Goal: Entertainment & Leisure: Consume media (video, audio)

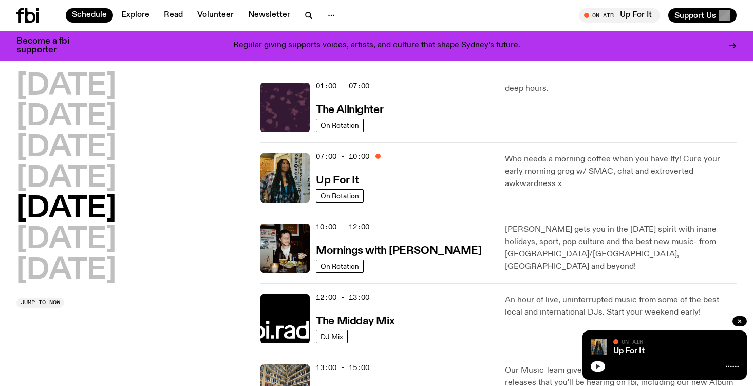
scroll to position [18, 0]
click at [598, 367] on icon "button" at bounding box center [598, 366] width 5 height 5
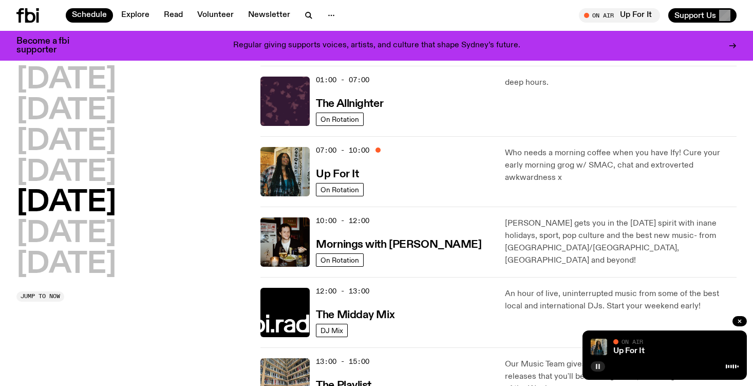
scroll to position [0, 0]
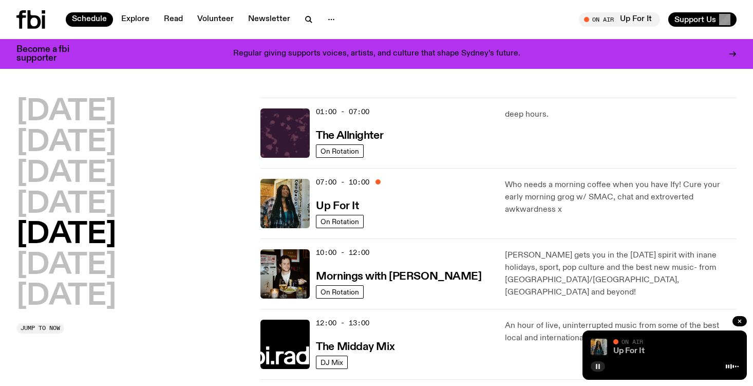
click at [626, 349] on link "Up For It" at bounding box center [628, 351] width 31 height 8
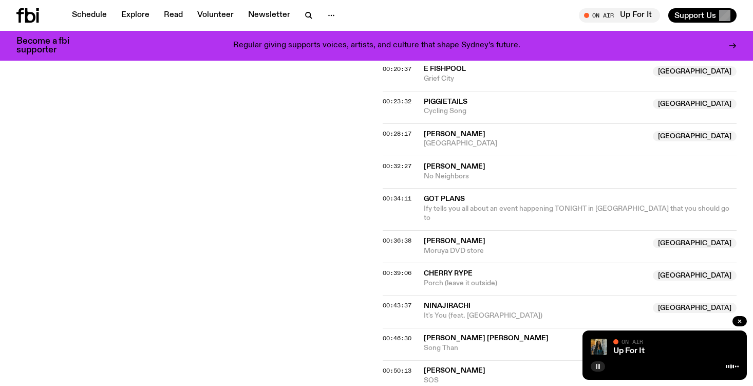
scroll to position [549, 0]
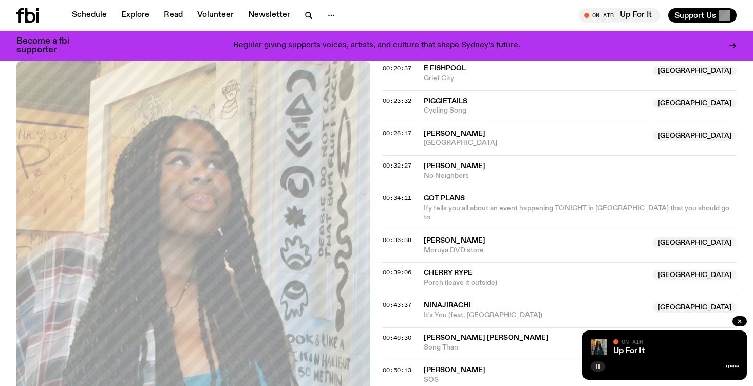
click at [453, 237] on span "[PERSON_NAME]" at bounding box center [455, 240] width 62 height 7
click at [393, 236] on span "00:36:38" at bounding box center [397, 240] width 29 height 8
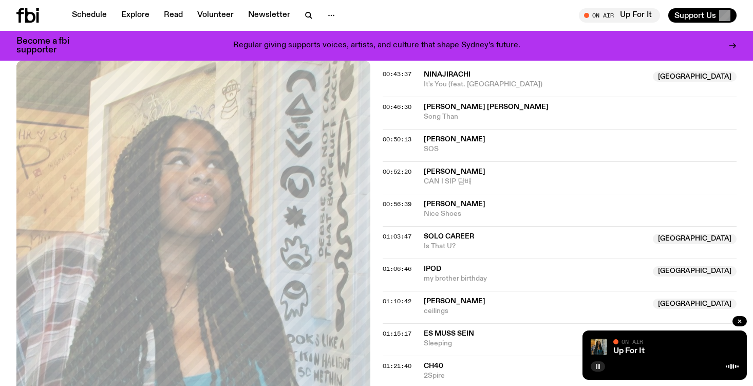
scroll to position [701, 0]
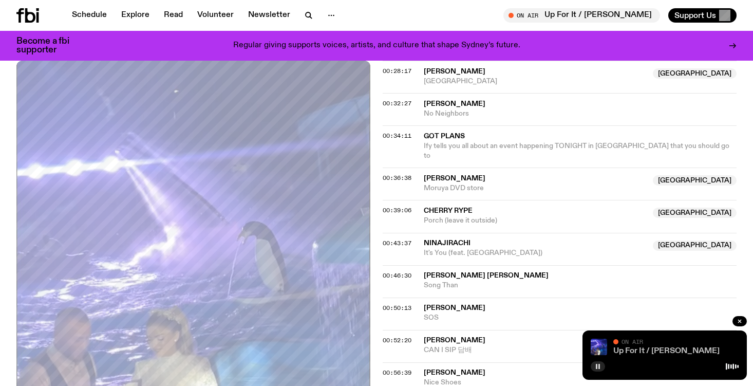
click at [641, 352] on link "Up For It / [PERSON_NAME]" at bounding box center [666, 351] width 106 height 8
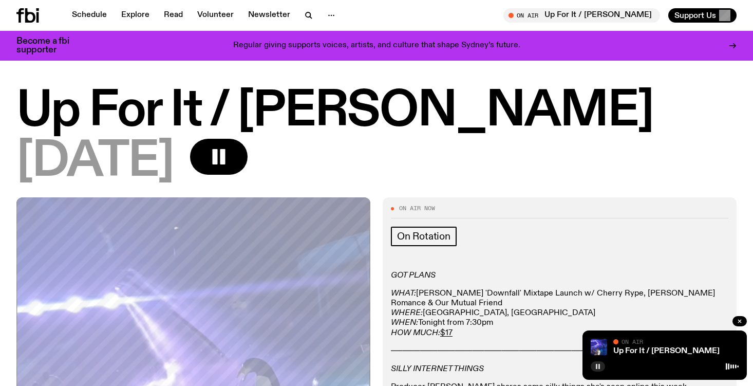
scroll to position [0, 0]
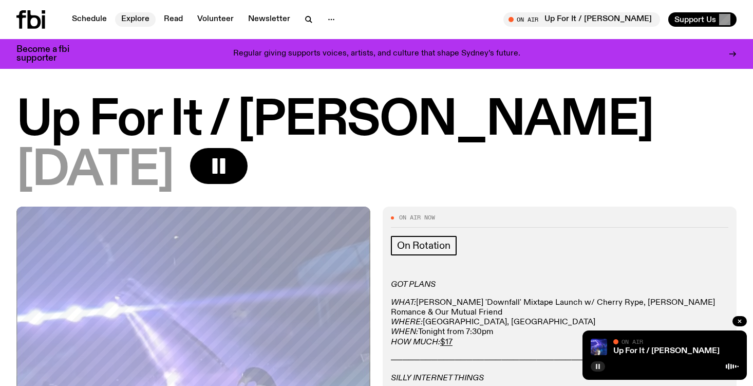
click at [125, 19] on link "Explore" at bounding box center [135, 19] width 41 height 14
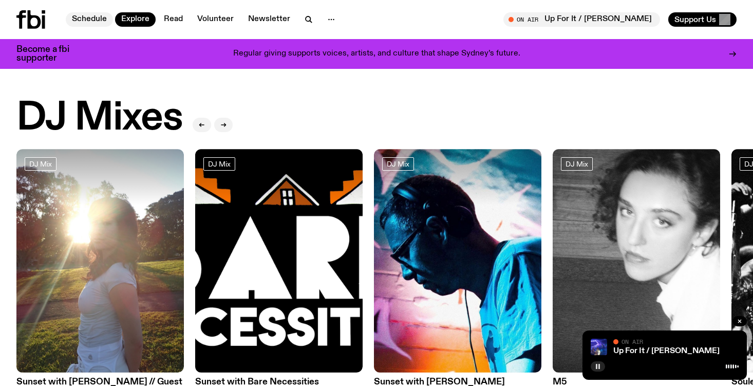
click at [91, 19] on link "Schedule" at bounding box center [89, 19] width 47 height 14
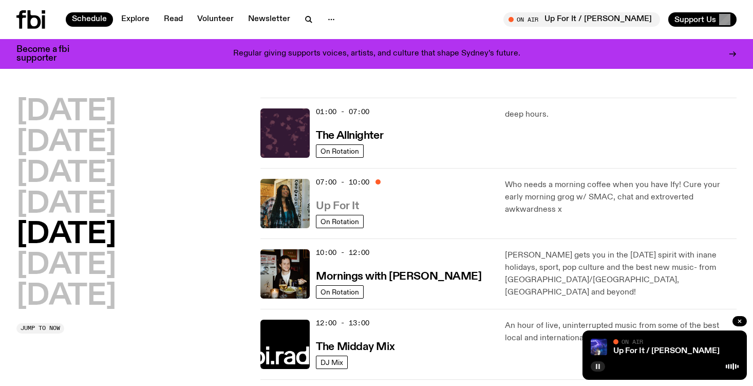
click at [340, 204] on h3 "Up For It" at bounding box center [337, 206] width 43 height 11
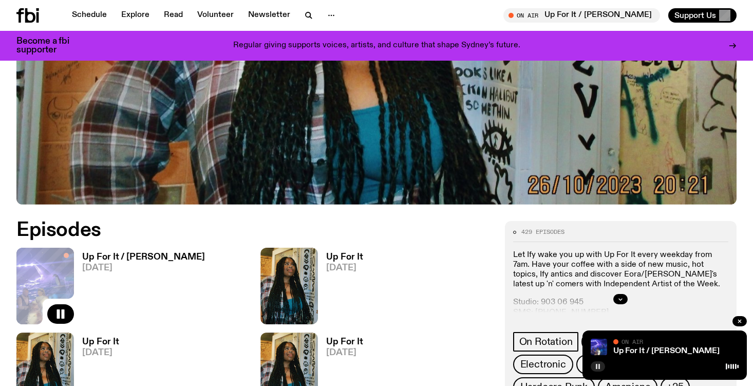
scroll to position [348, 0]
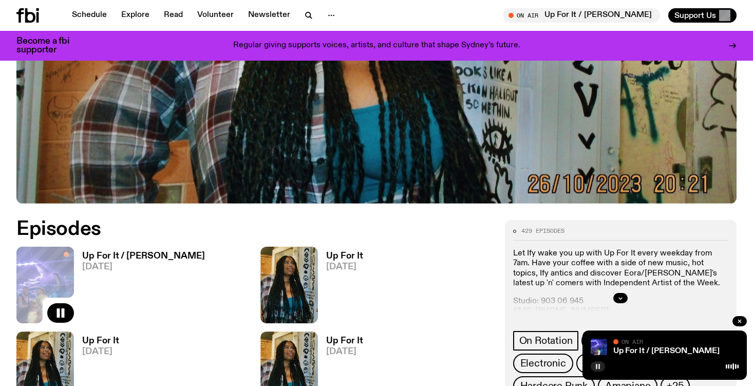
click at [112, 255] on h3 "Up For It / [PERSON_NAME]" at bounding box center [143, 256] width 123 height 9
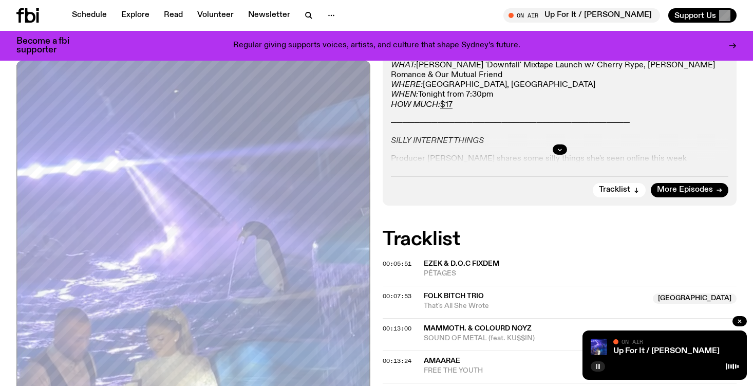
scroll to position [233, 0]
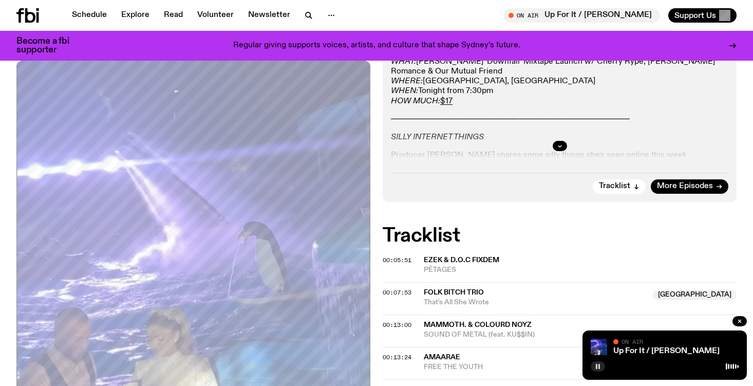
click at [548, 146] on div at bounding box center [560, 145] width 338 height 33
click at [554, 143] on button "button" at bounding box center [560, 146] width 14 height 10
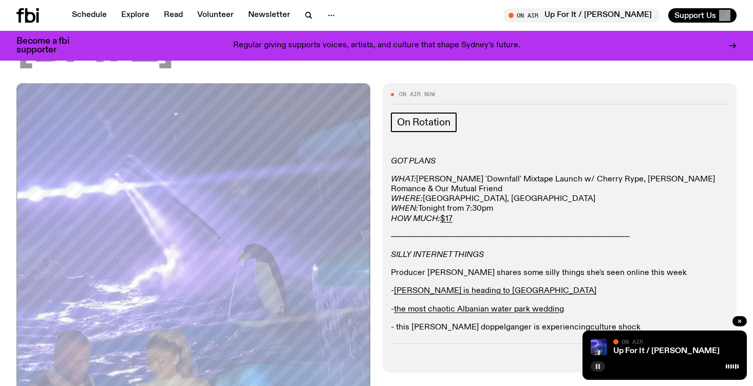
scroll to position [11, 0]
